Goal: Information Seeking & Learning: Learn about a topic

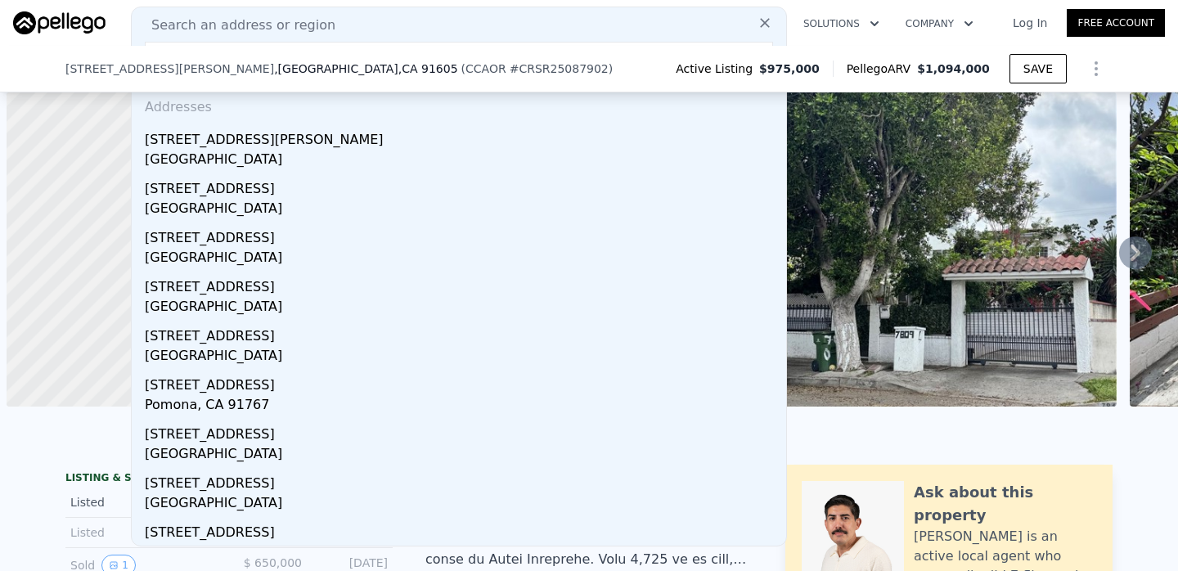
click at [406, 25] on div "Search an address or region" at bounding box center [458, 26] width 641 height 20
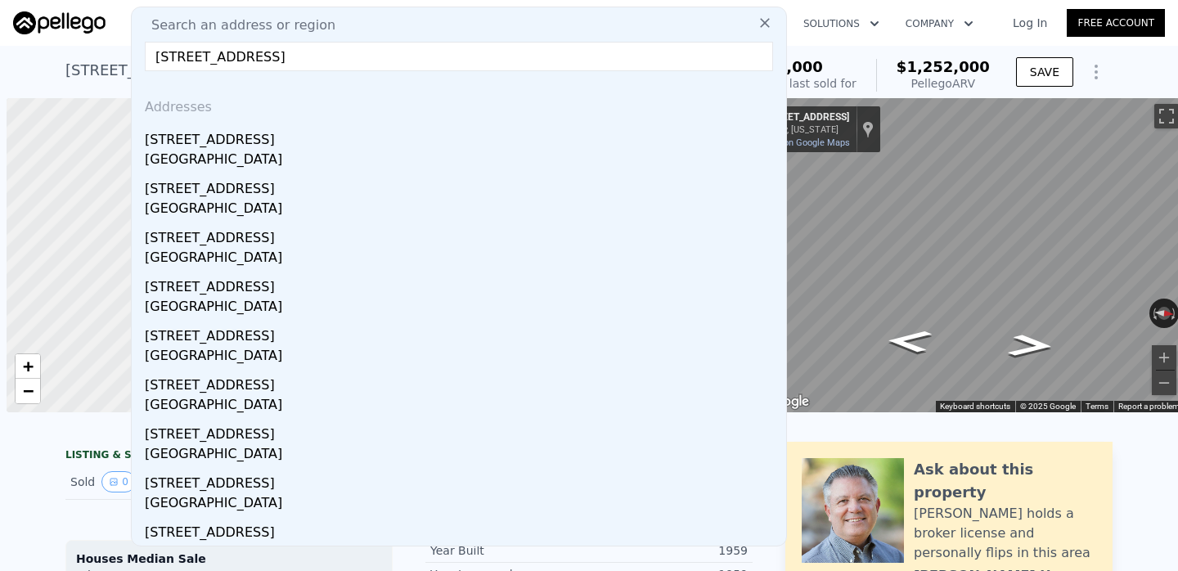
scroll to position [0, 7]
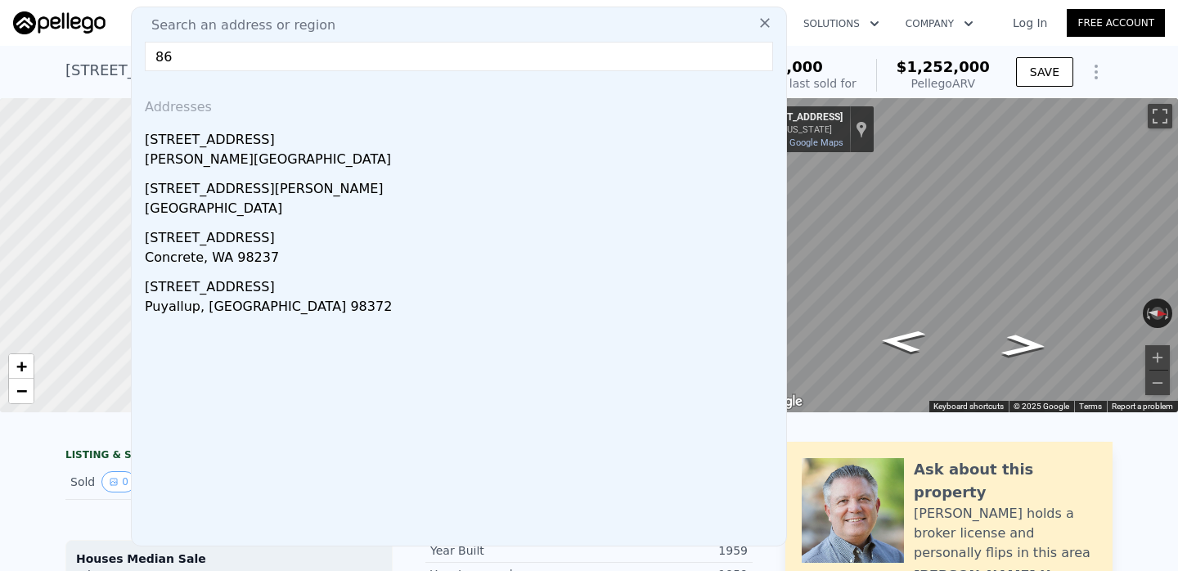
type input "8"
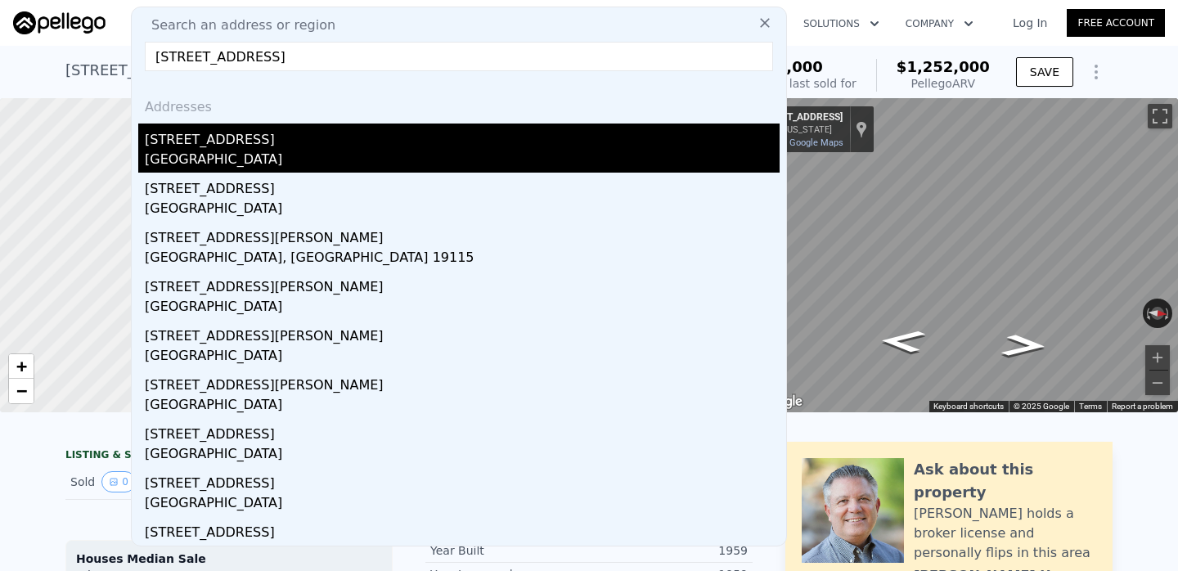
type input "[STREET_ADDRESS]"
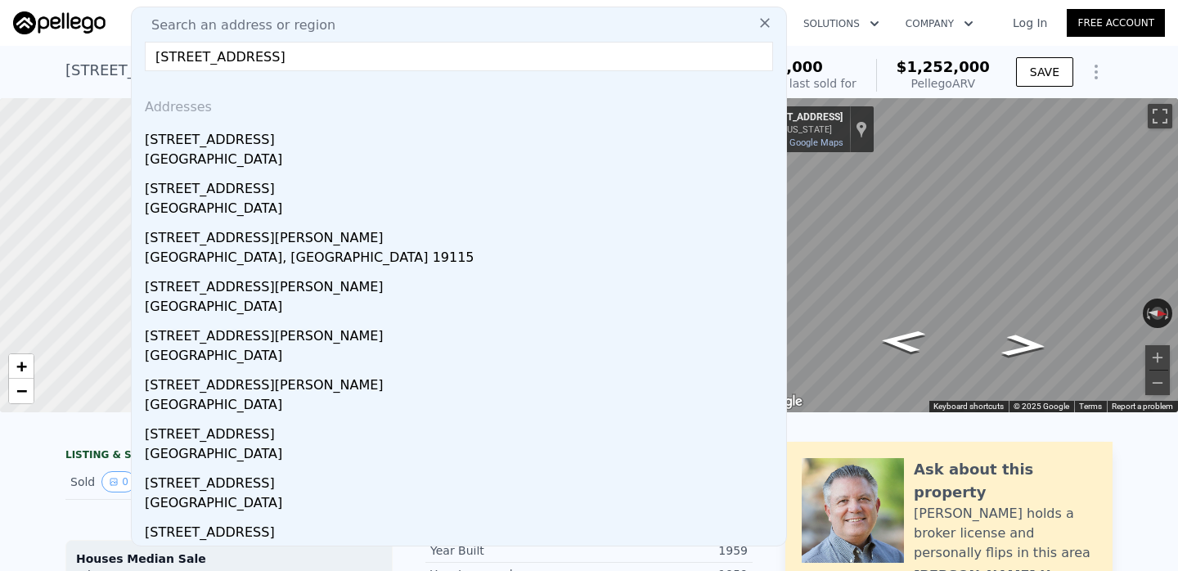
click at [223, 132] on div "[STREET_ADDRESS]" at bounding box center [462, 137] width 635 height 26
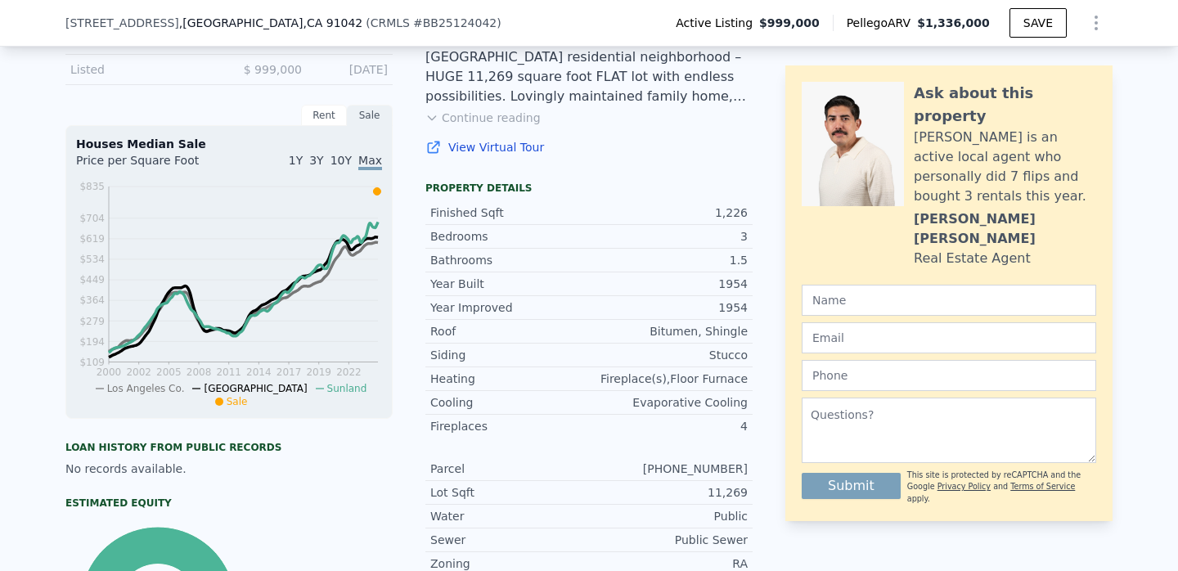
scroll to position [520, 0]
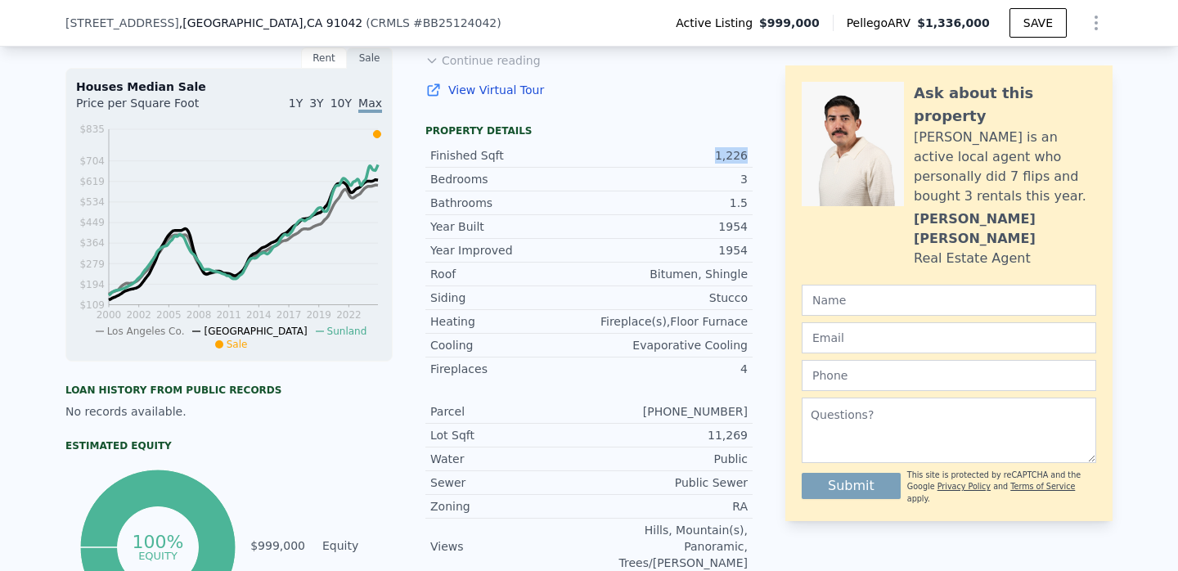
drag, startPoint x: 719, startPoint y: 155, endPoint x: 745, endPoint y: 151, distance: 26.4
click at [749, 151] on div "Finished Sqft 1,226" at bounding box center [588, 156] width 327 height 24
copy div "1,226"
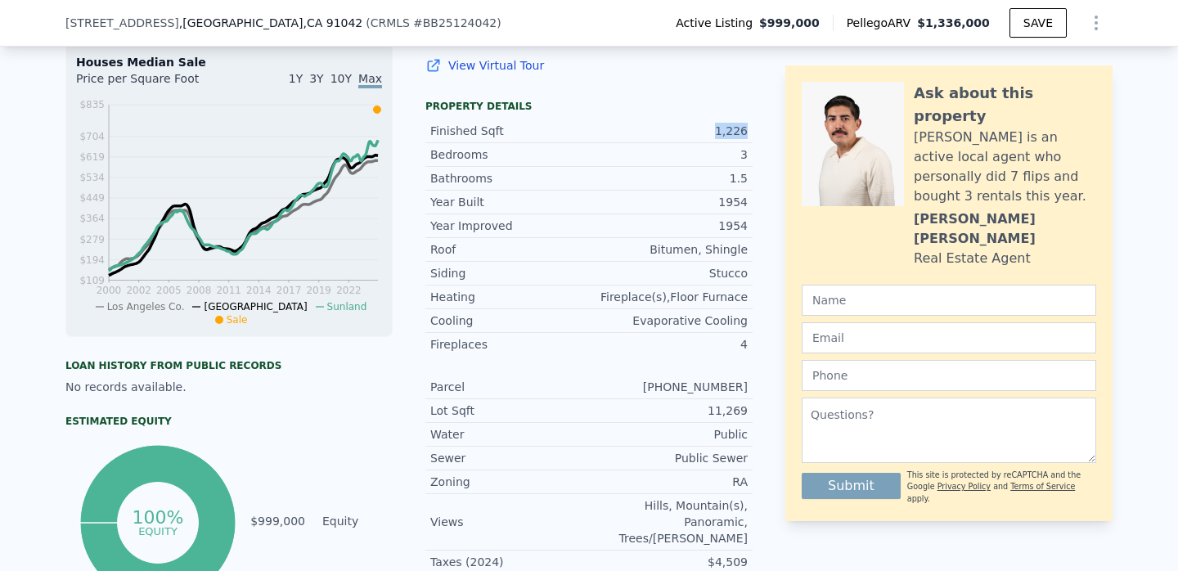
scroll to position [0, 0]
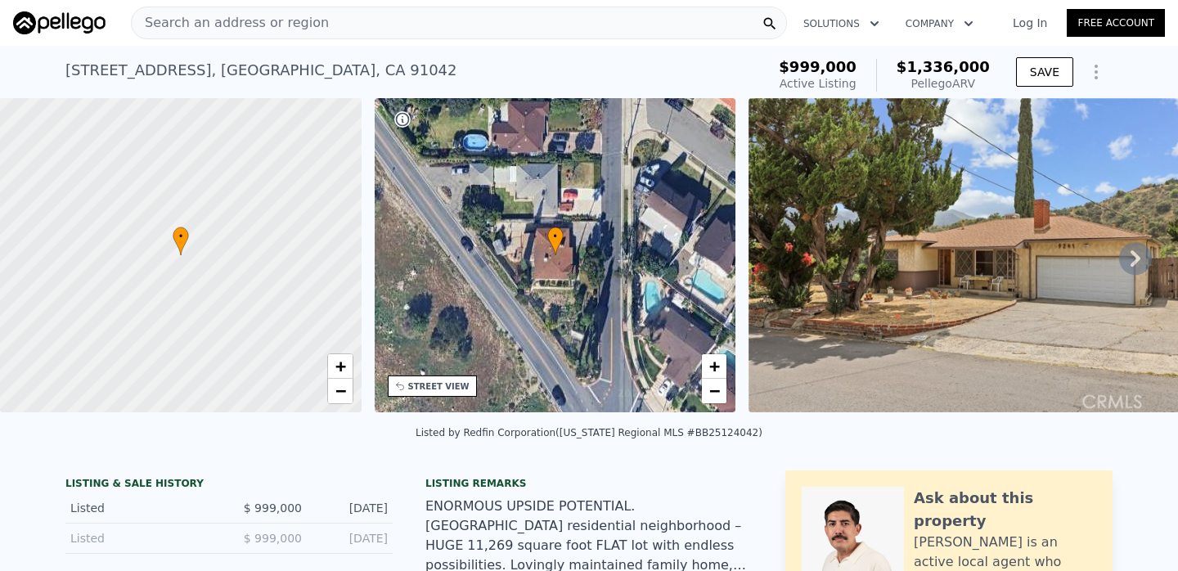
click at [293, 23] on span "Search an address or region" at bounding box center [230, 23] width 197 height 20
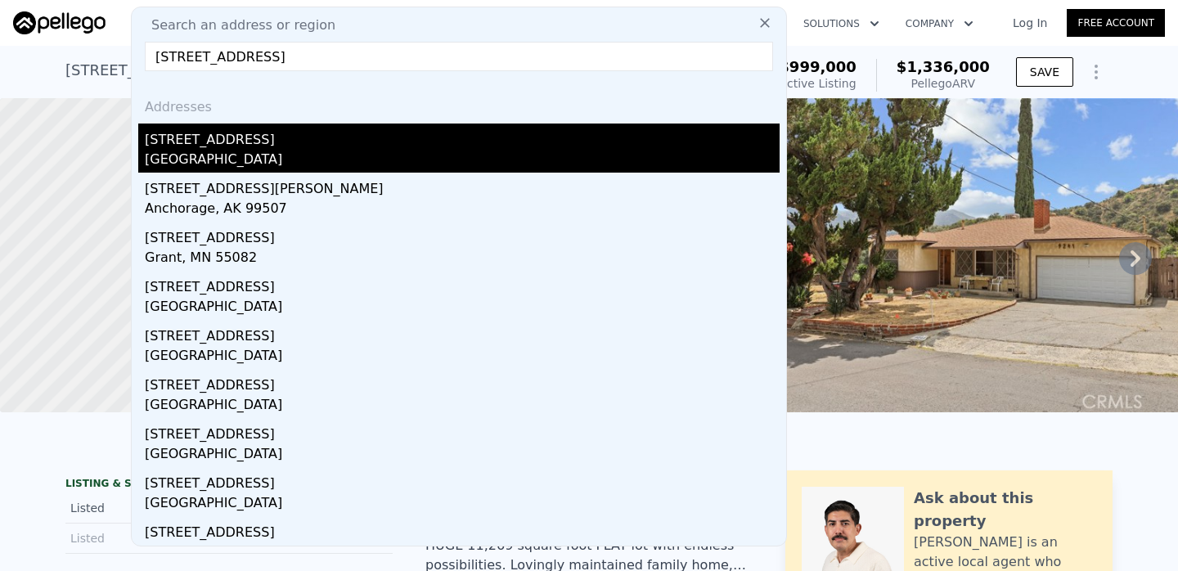
type input "[STREET_ADDRESS]"
click at [234, 137] on div "[STREET_ADDRESS]" at bounding box center [462, 137] width 635 height 26
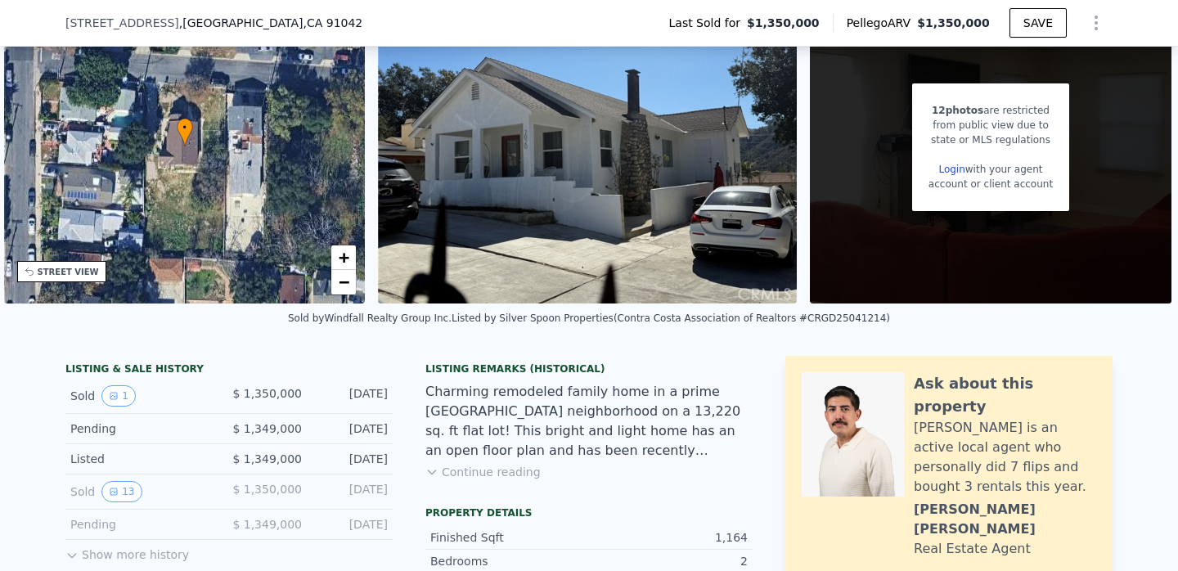
scroll to position [146, 0]
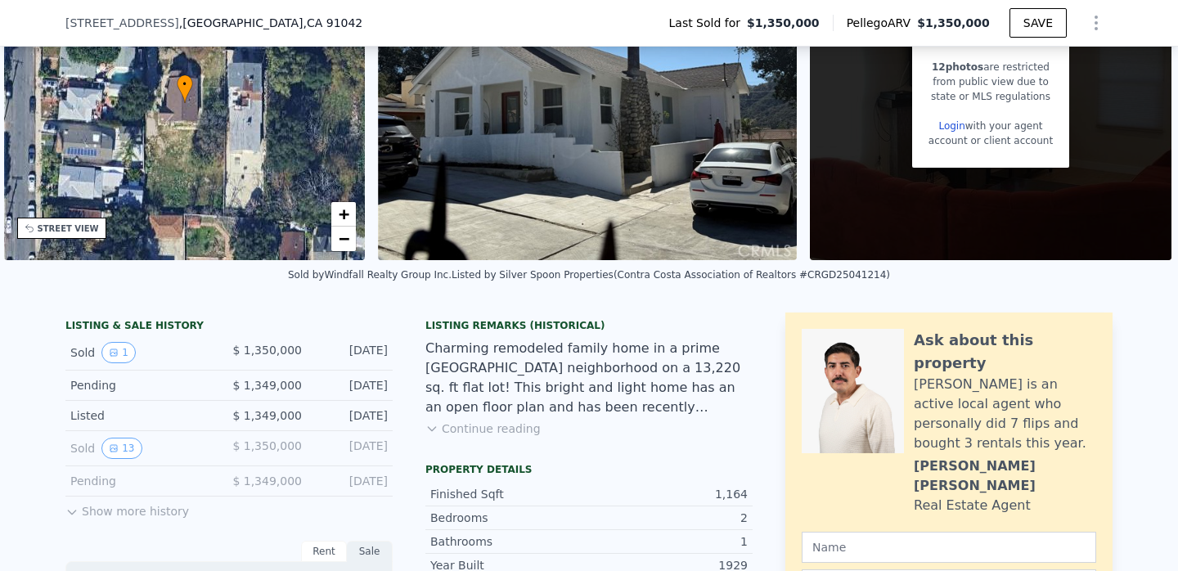
click at [506, 427] on button "Continue reading" at bounding box center [482, 428] width 115 height 16
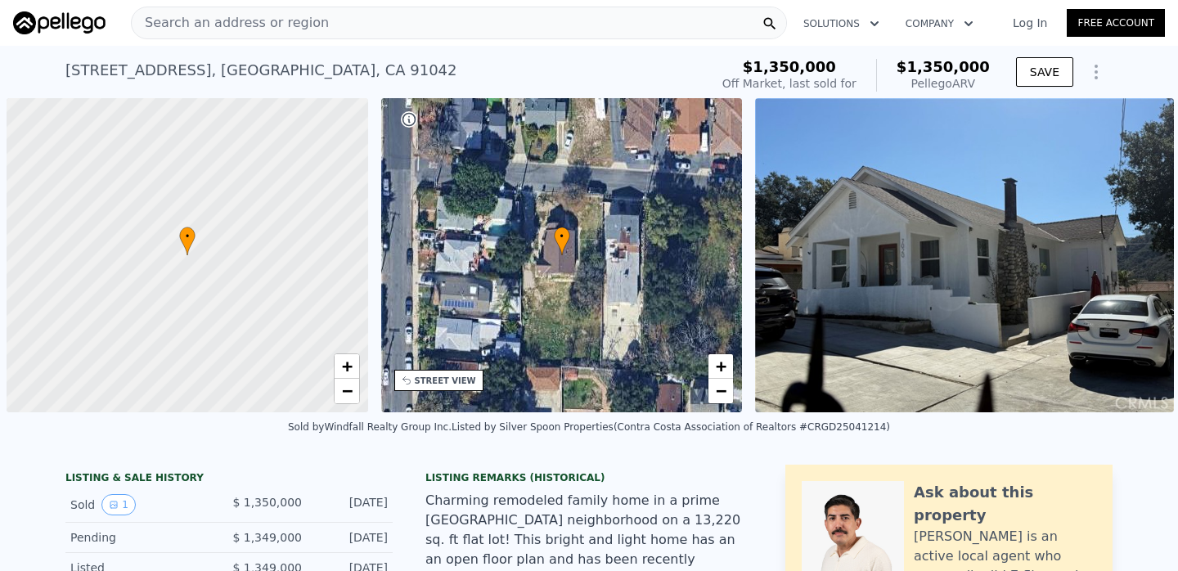
scroll to position [0, 377]
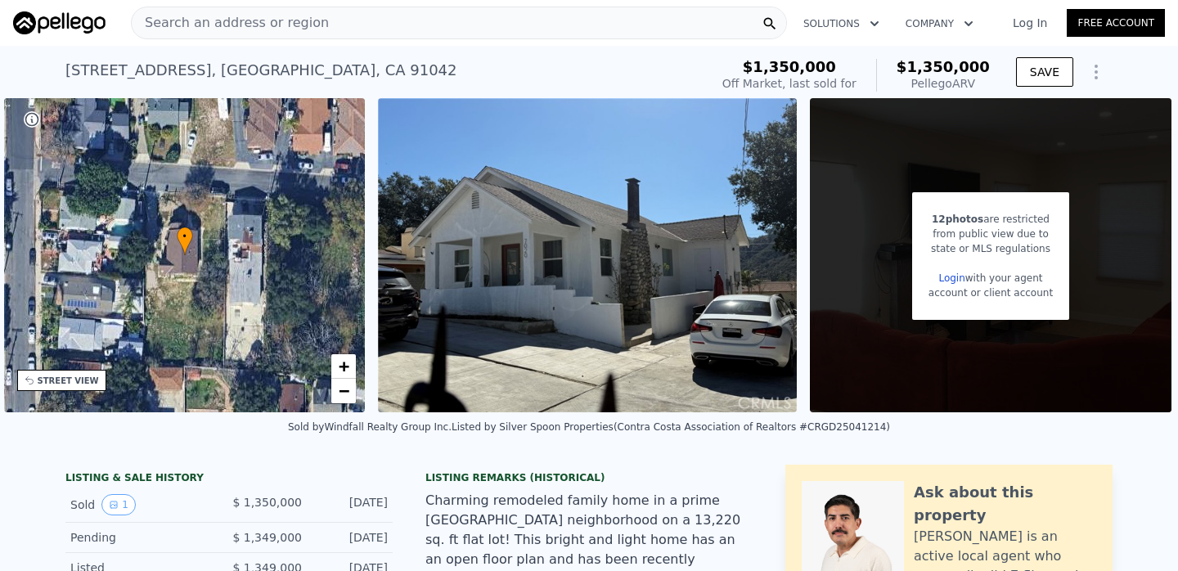
click at [350, 23] on div "Search an address or region" at bounding box center [459, 23] width 656 height 33
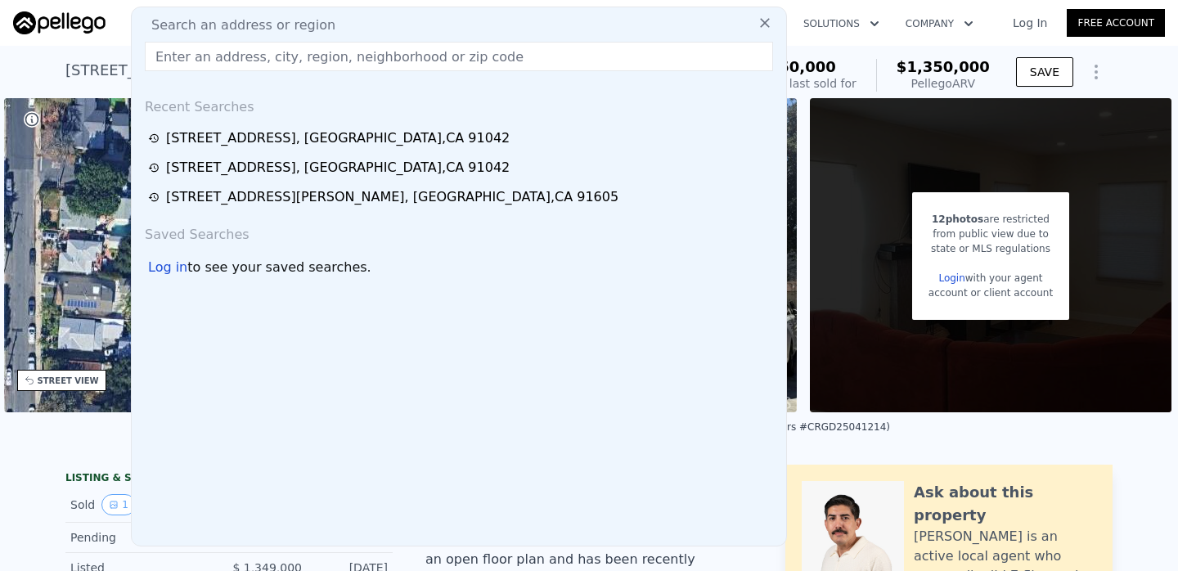
click at [366, 53] on input "text" at bounding box center [459, 56] width 628 height 29
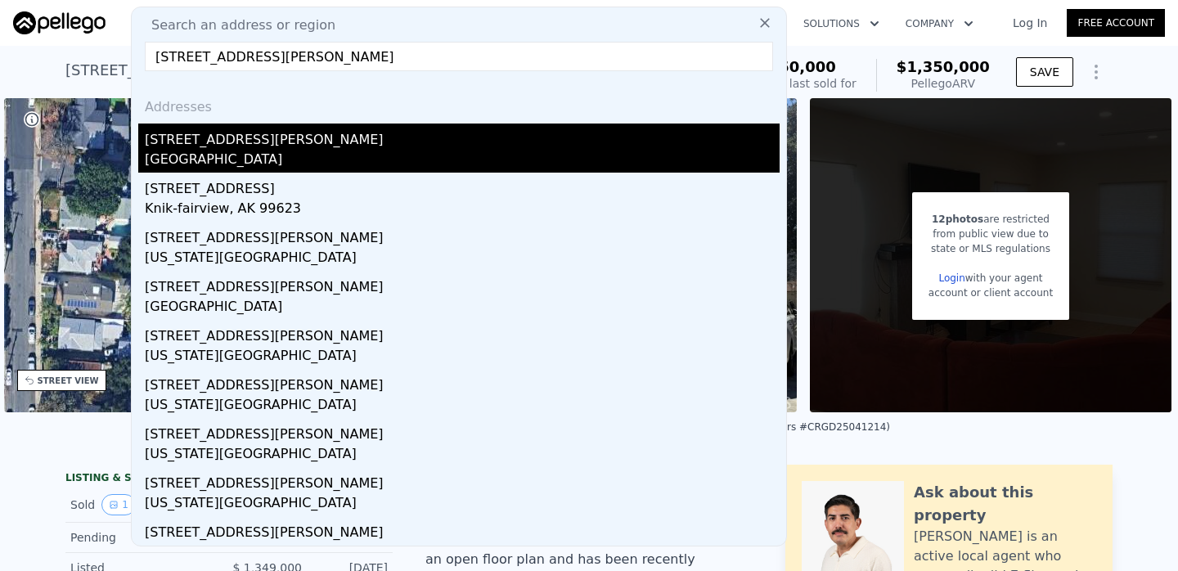
type input "[STREET_ADDRESS][PERSON_NAME]"
click at [232, 137] on div "[STREET_ADDRESS][PERSON_NAME]" at bounding box center [462, 137] width 635 height 26
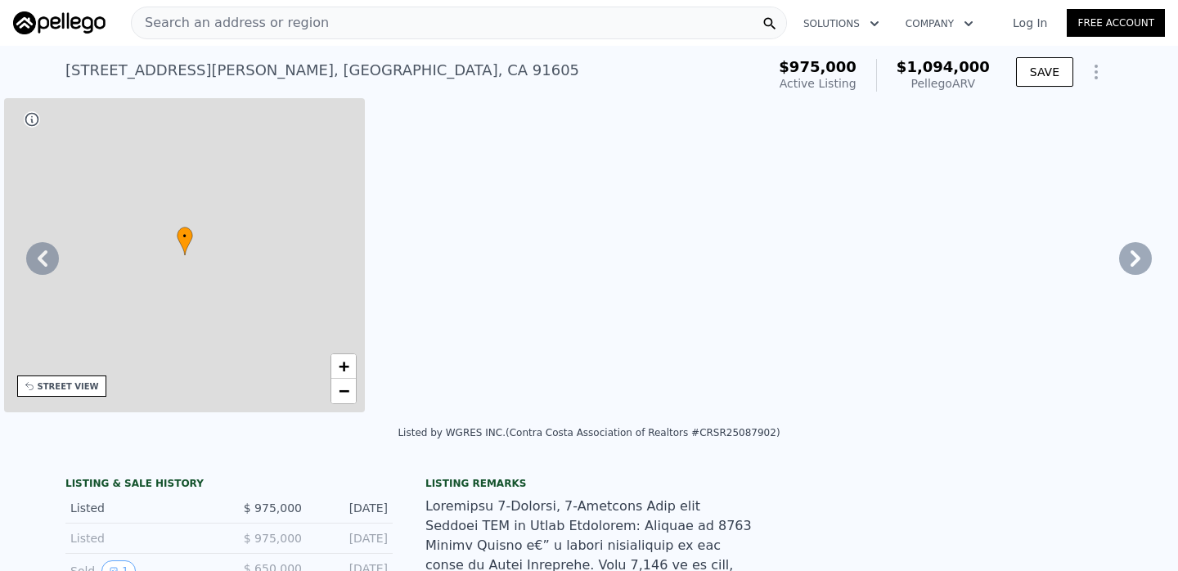
type input "3"
type input "7"
type input "6"
type input "996"
type input "2650"
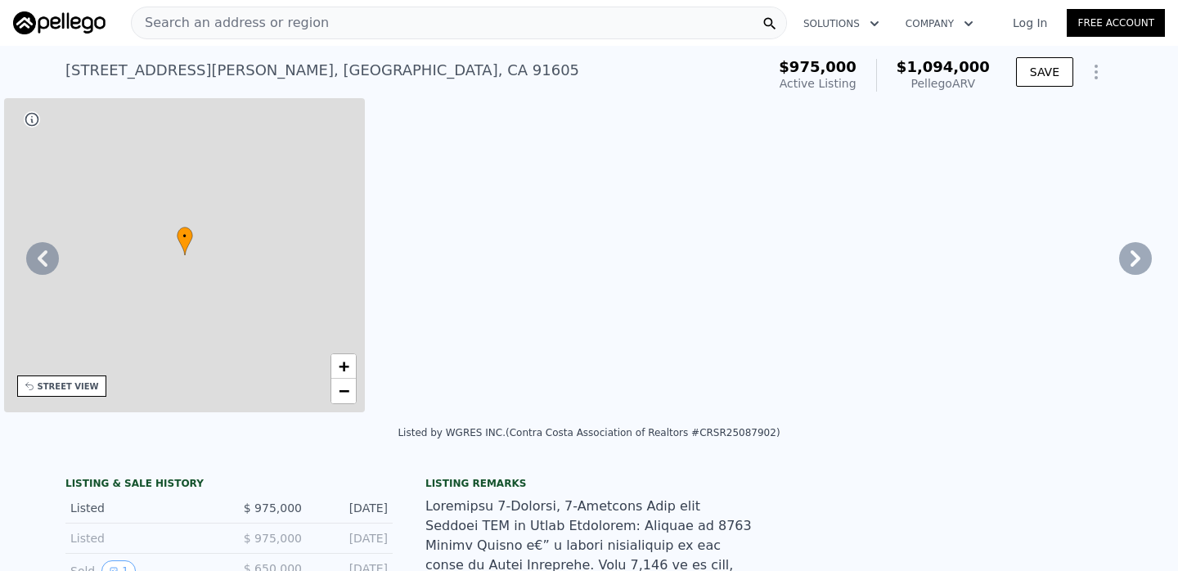
type input "3609"
type input "8037"
type input "$ 1,094,000"
type input "-$ 29,814"
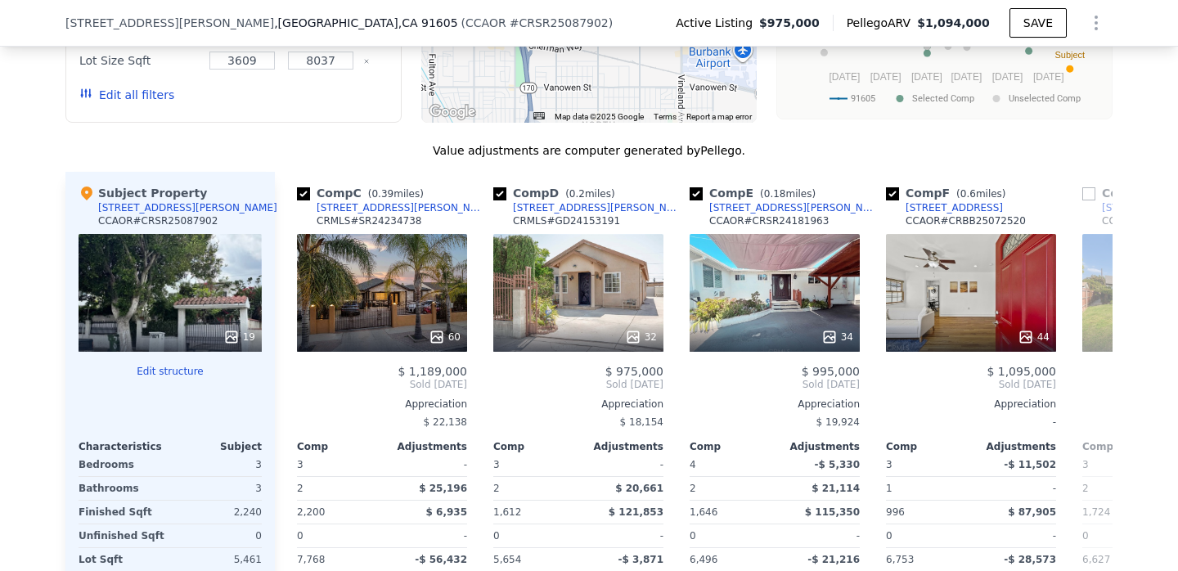
scroll to position [0, 392]
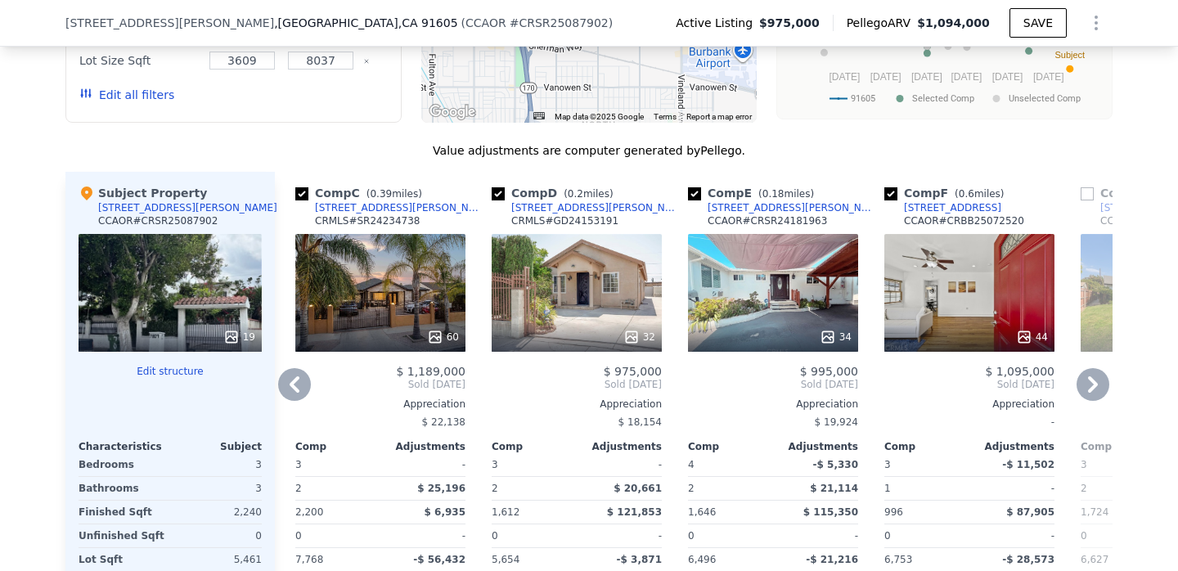
click at [390, 234] on div "60" at bounding box center [380, 293] width 170 height 118
